Goal: Browse casually

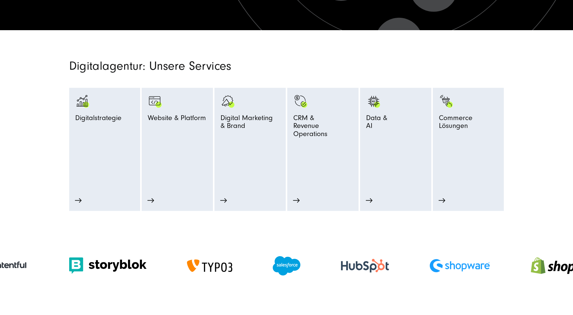
scroll to position [423, 0]
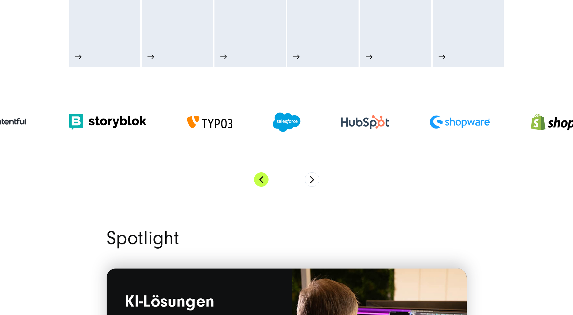
click at [263, 177] on button "Previous" at bounding box center [261, 179] width 14 height 14
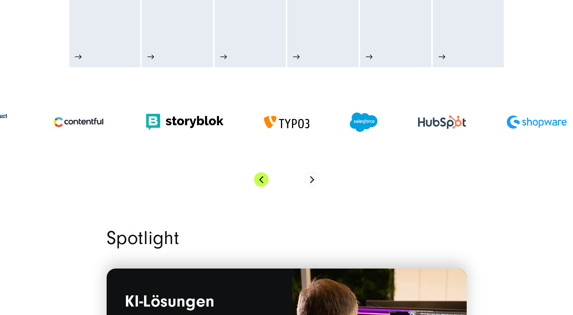
click at [263, 177] on button "Previous" at bounding box center [261, 179] width 14 height 14
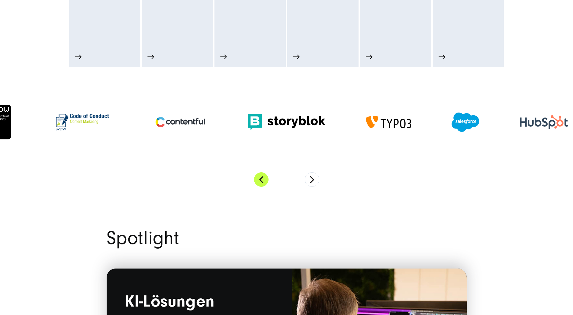
click at [263, 177] on button "Previous" at bounding box center [261, 179] width 14 height 14
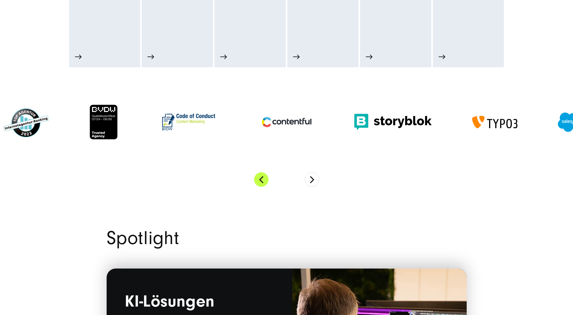
click at [263, 177] on button "Previous" at bounding box center [261, 179] width 14 height 14
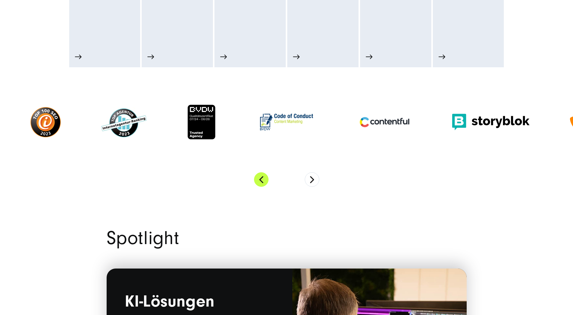
click at [263, 177] on button "Previous" at bounding box center [261, 179] width 14 height 14
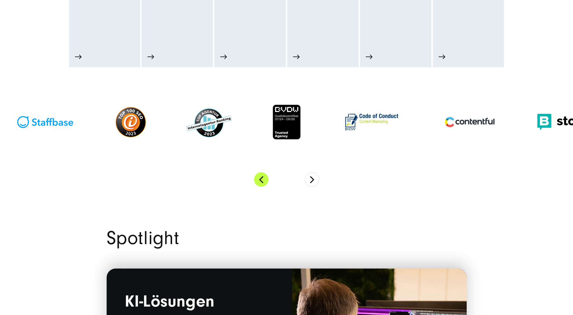
click at [263, 177] on button "Previous" at bounding box center [261, 179] width 14 height 14
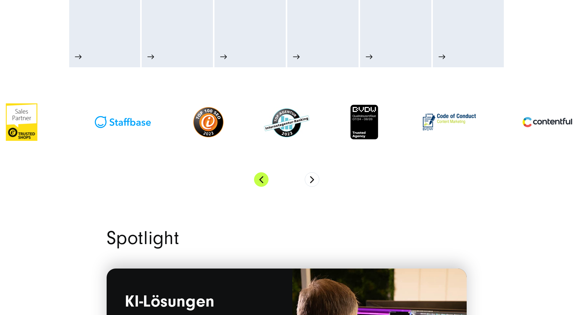
click at [263, 177] on button "Previous" at bounding box center [261, 179] width 14 height 14
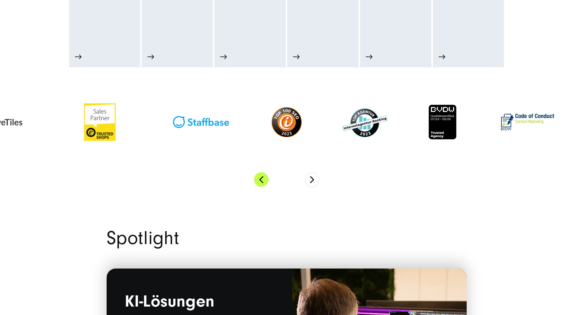
click at [263, 177] on button "Previous" at bounding box center [261, 179] width 14 height 14
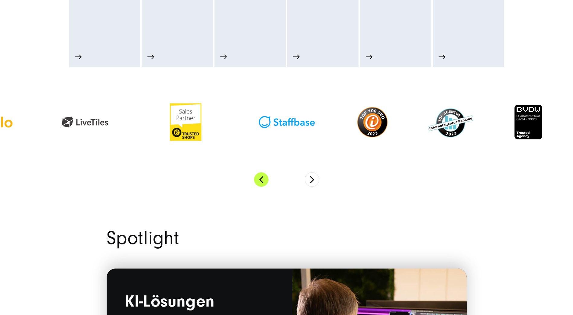
click at [263, 177] on button "Previous" at bounding box center [261, 179] width 14 height 14
